Goal: Check status: Check status

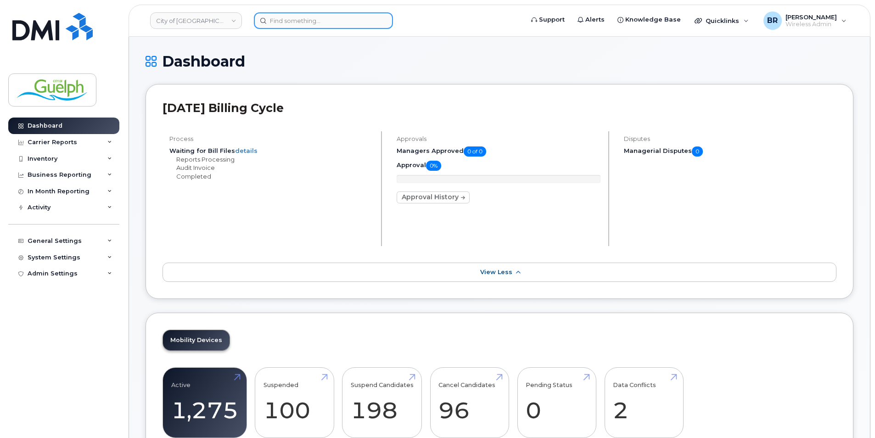
click at [287, 20] on input at bounding box center [323, 20] width 139 height 17
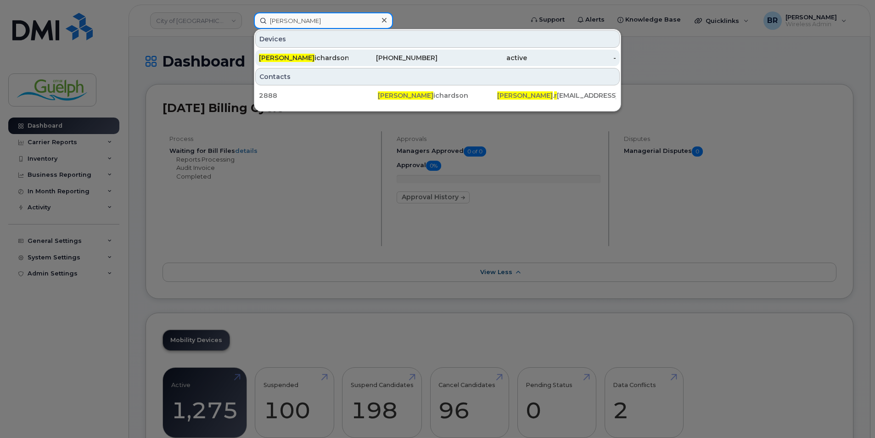
type input "[PERSON_NAME]"
click at [348, 63] on div "[PERSON_NAME]" at bounding box center [393, 58] width 90 height 17
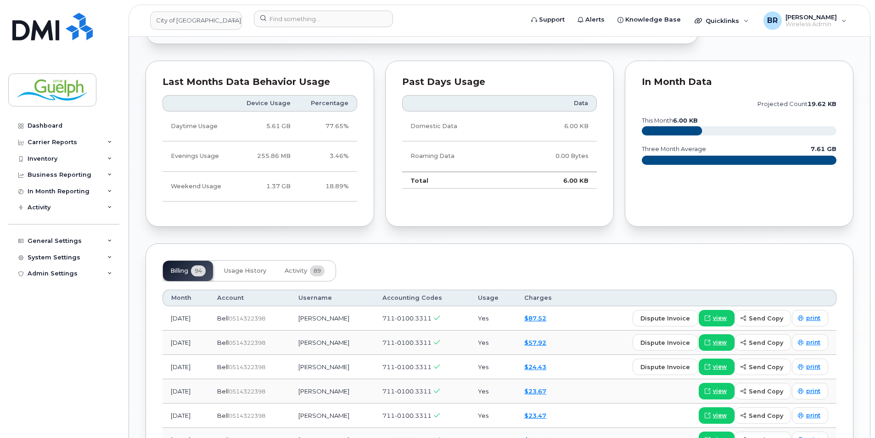
scroll to position [597, 0]
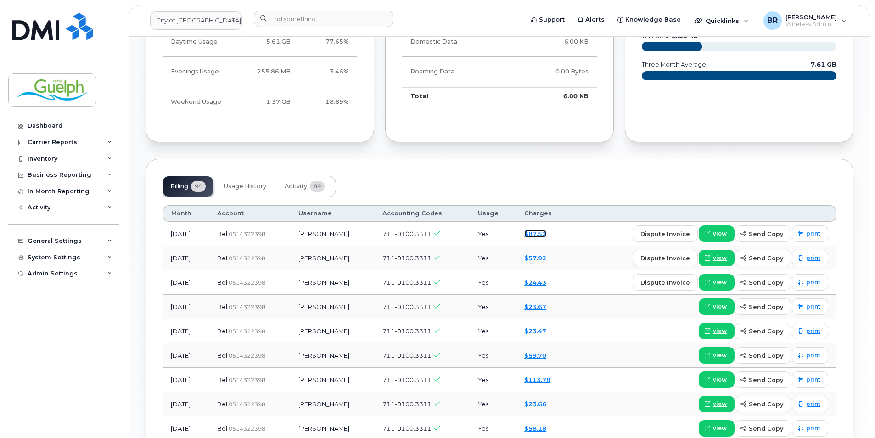
click at [546, 230] on link "$87.52" at bounding box center [535, 233] width 22 height 7
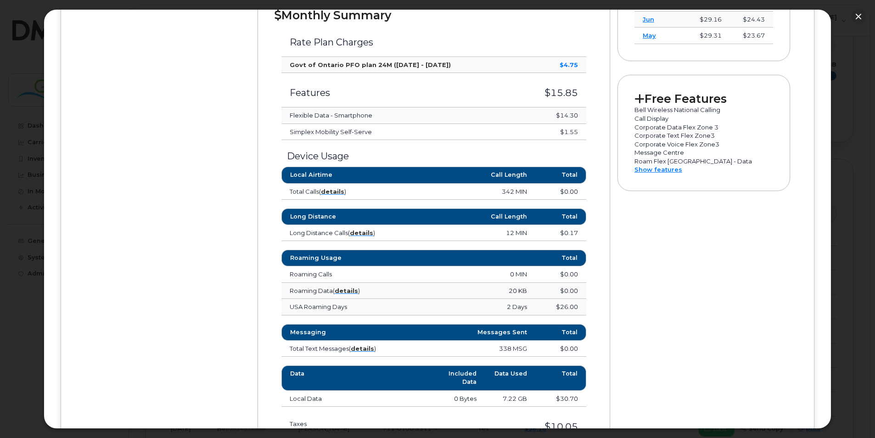
scroll to position [367, 0]
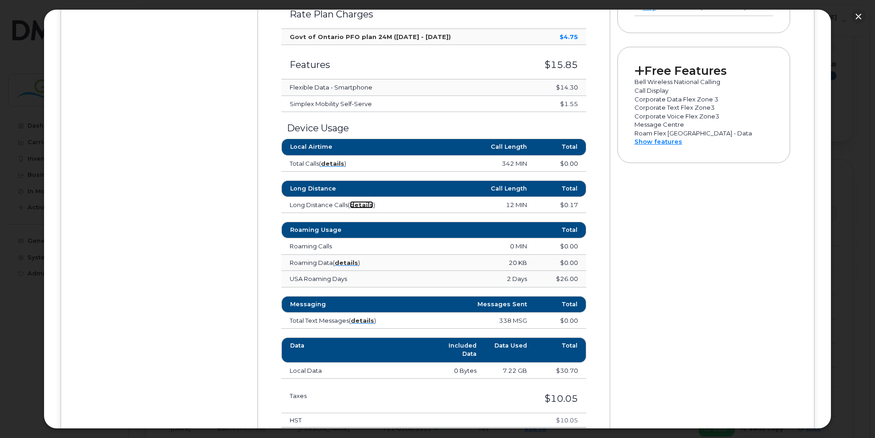
click at [362, 207] on strong "details" at bounding box center [361, 204] width 23 height 7
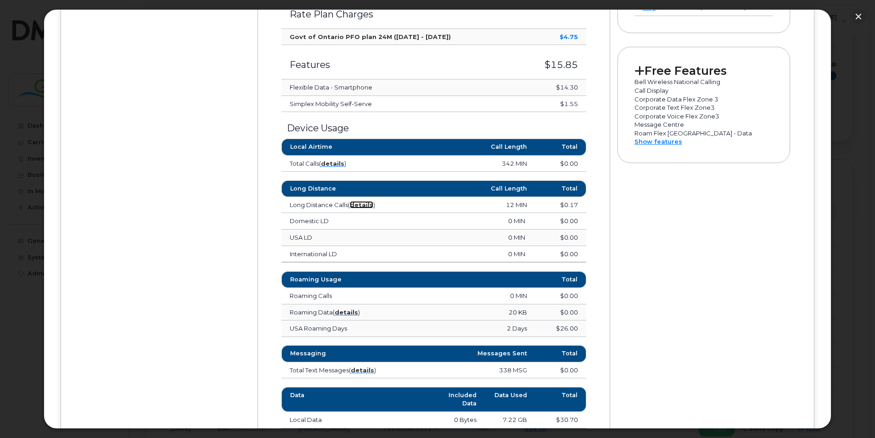
click at [363, 207] on strong "details" at bounding box center [361, 204] width 23 height 7
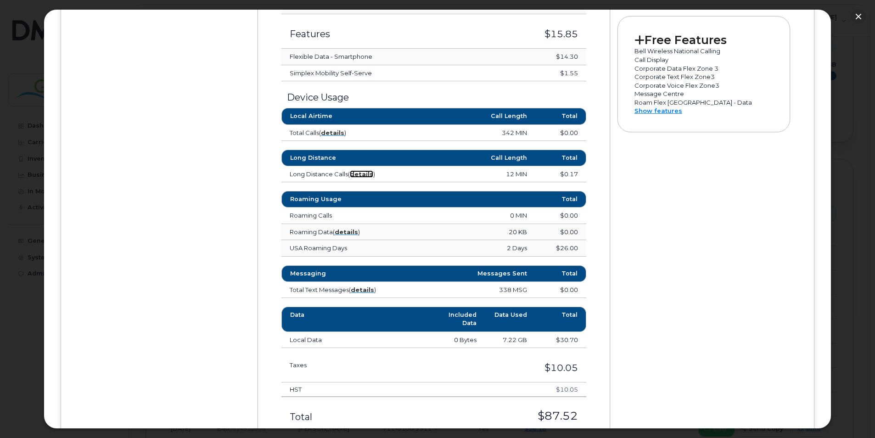
scroll to position [413, 0]
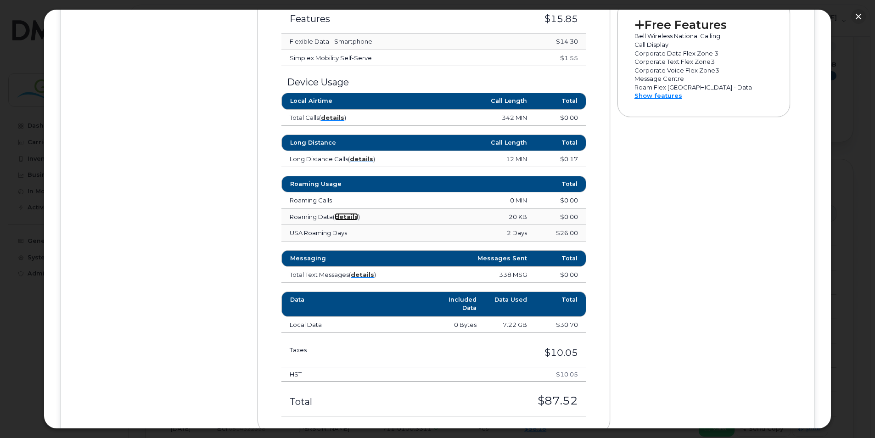
click at [348, 218] on strong "details" at bounding box center [346, 216] width 23 height 7
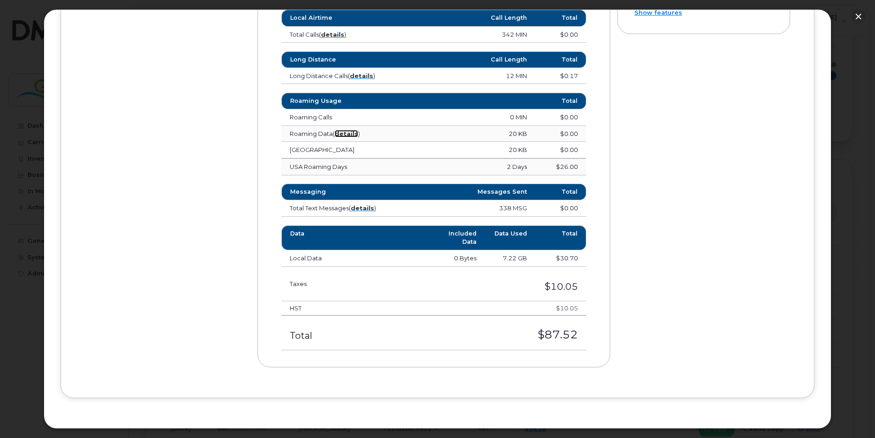
scroll to position [358, 0]
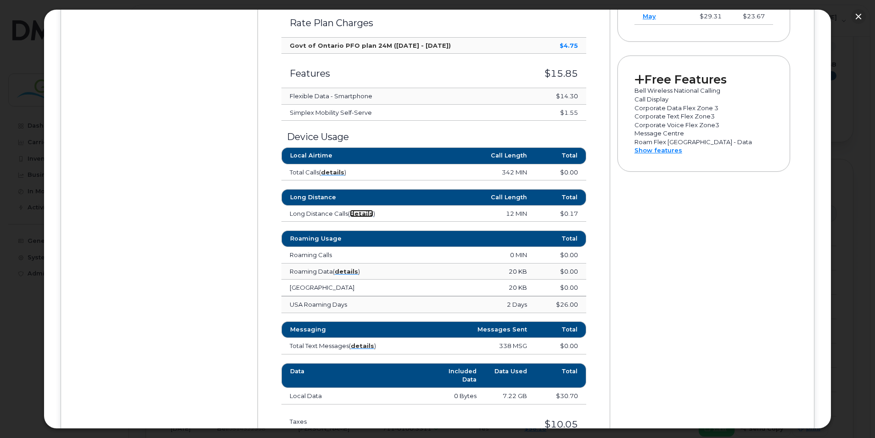
click at [373, 211] on strong "details" at bounding box center [361, 213] width 23 height 7
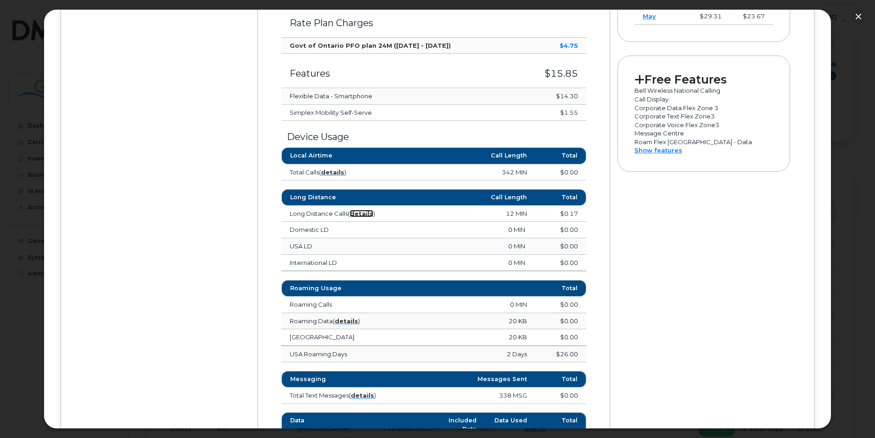
click at [373, 211] on strong "details" at bounding box center [361, 213] width 23 height 7
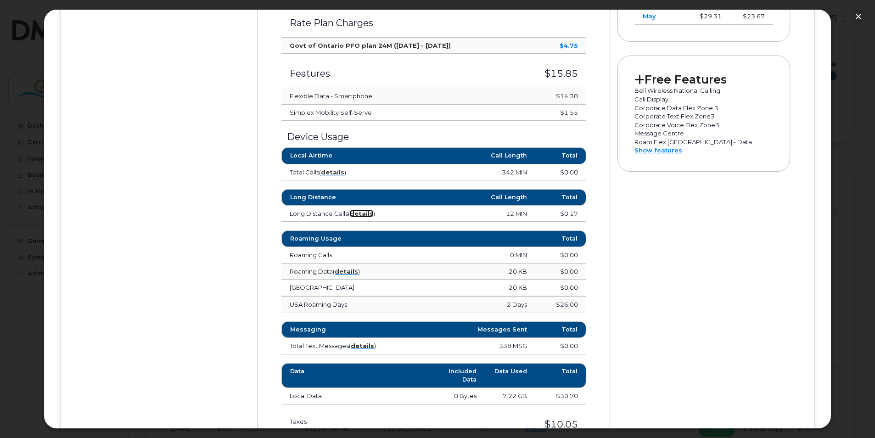
click at [367, 211] on strong "details" at bounding box center [361, 213] width 23 height 7
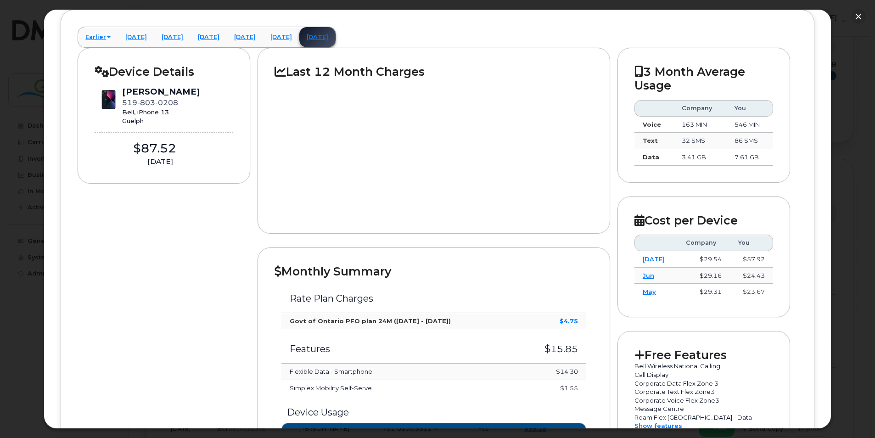
scroll to position [0, 0]
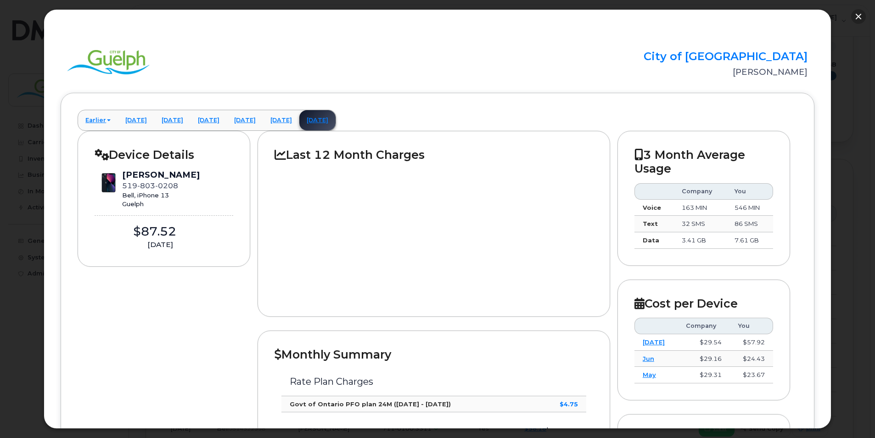
click at [857, 15] on button "button" at bounding box center [858, 16] width 15 height 15
